Goal: Information Seeking & Learning: Learn about a topic

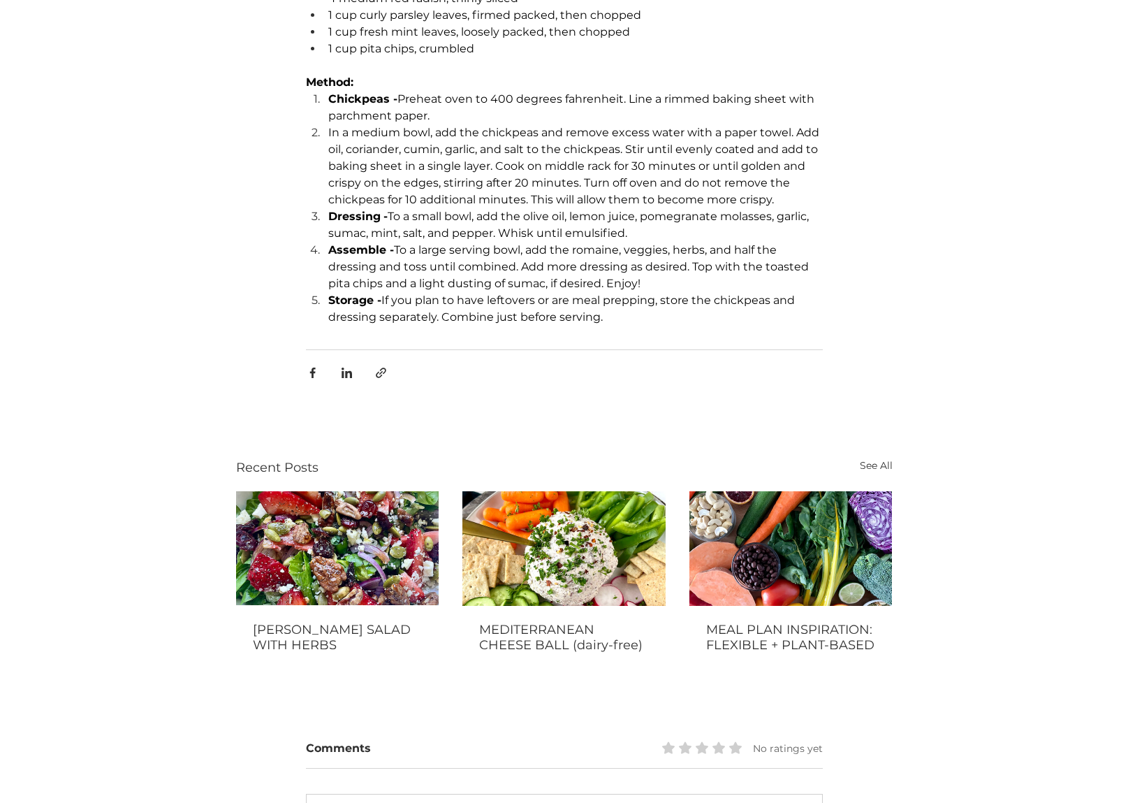
scroll to position [813, 0]
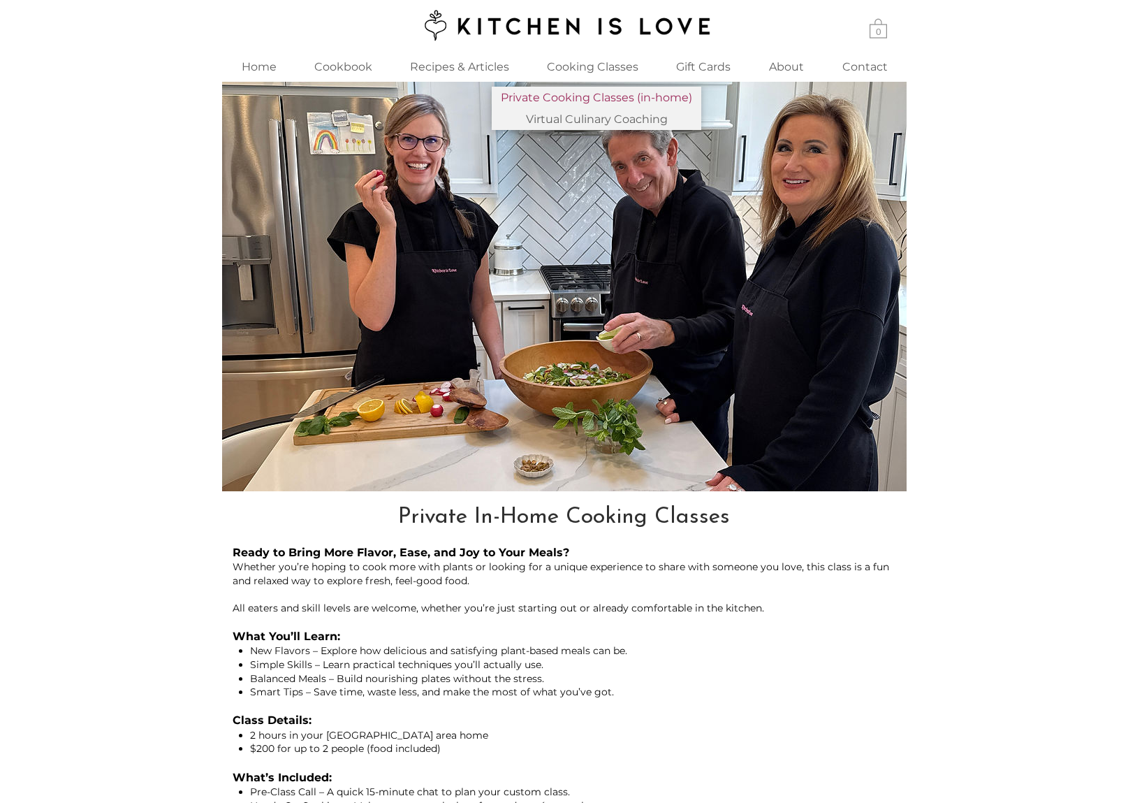
click at [571, 96] on p "Private Cooking Classes (in-home)" at bounding box center [596, 98] width 203 height 22
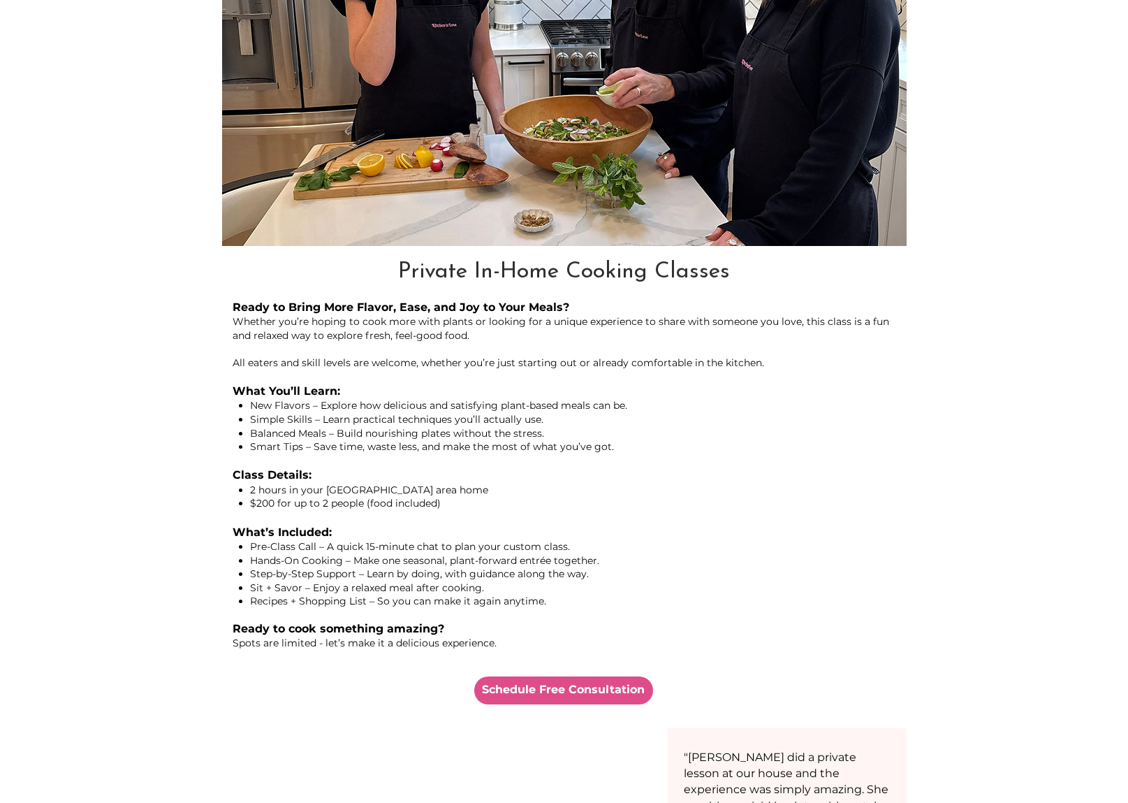
scroll to position [690, 0]
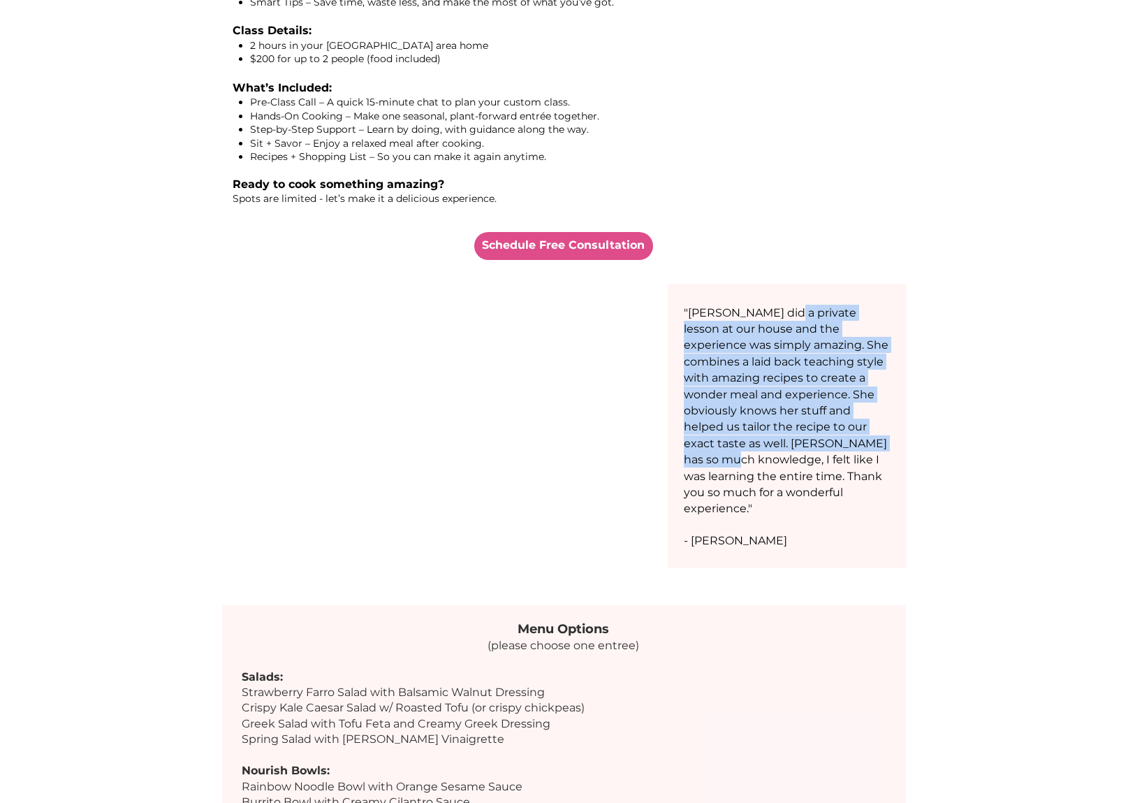
drag, startPoint x: 785, startPoint y: 318, endPoint x: 803, endPoint y: 435, distance: 118.8
click at [803, 435] on span ""Jeannine did a private lesson at our house and the experience was simply amazi…" at bounding box center [786, 411] width 205 height 210
click at [802, 435] on span ""Jeannine did a private lesson at our house and the experience was simply amazi…" at bounding box center [786, 411] width 205 height 210
drag, startPoint x: 797, startPoint y: 437, endPoint x: 756, endPoint y: 358, distance: 89.1
click at [756, 358] on span ""Jeannine did a private lesson at our house and the experience was simply amazi…" at bounding box center [786, 411] width 205 height 210
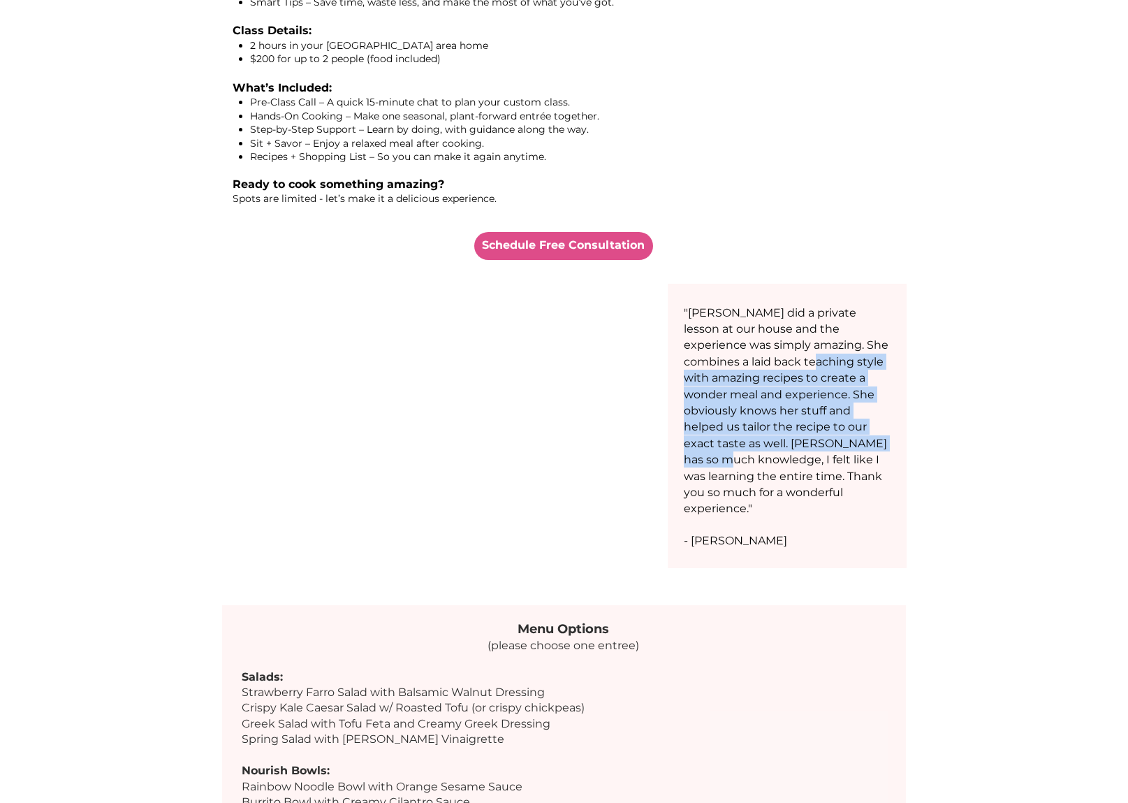
click at [756, 358] on span ""Jeannine did a private lesson at our house and the experience was simply amazi…" at bounding box center [786, 411] width 205 height 210
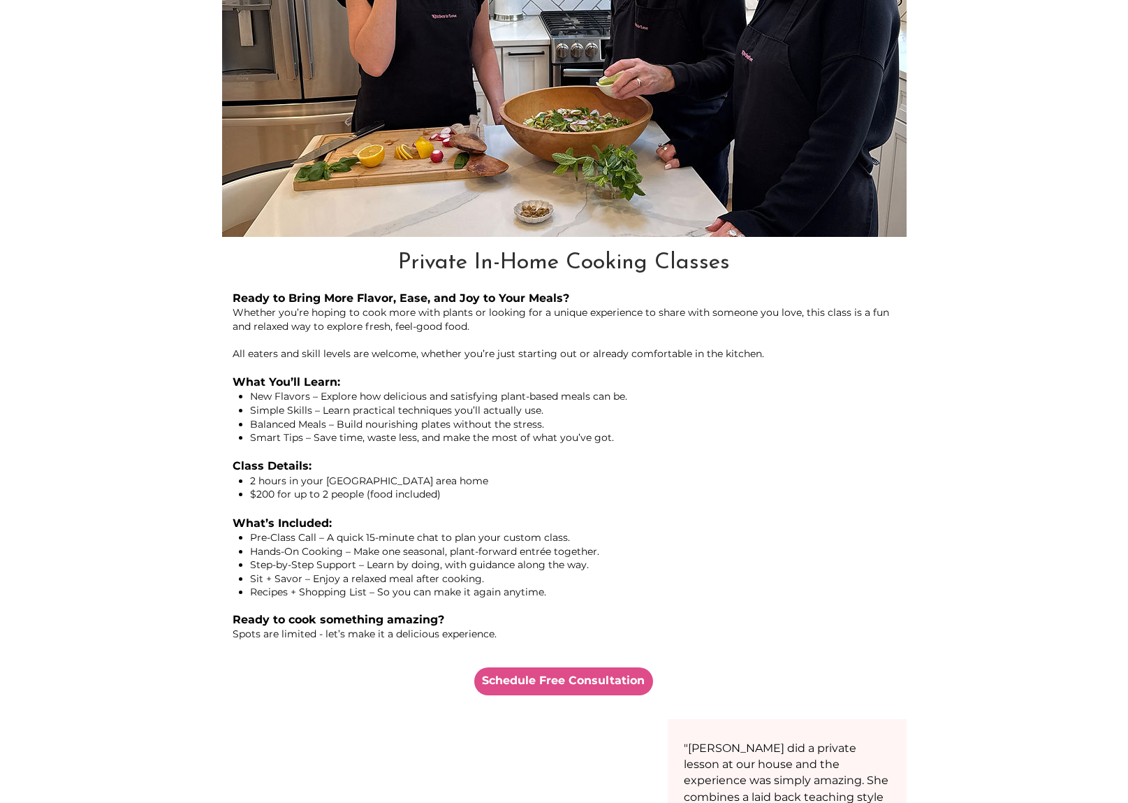
scroll to position [402, 0]
